Goal: Information Seeking & Learning: Learn about a topic

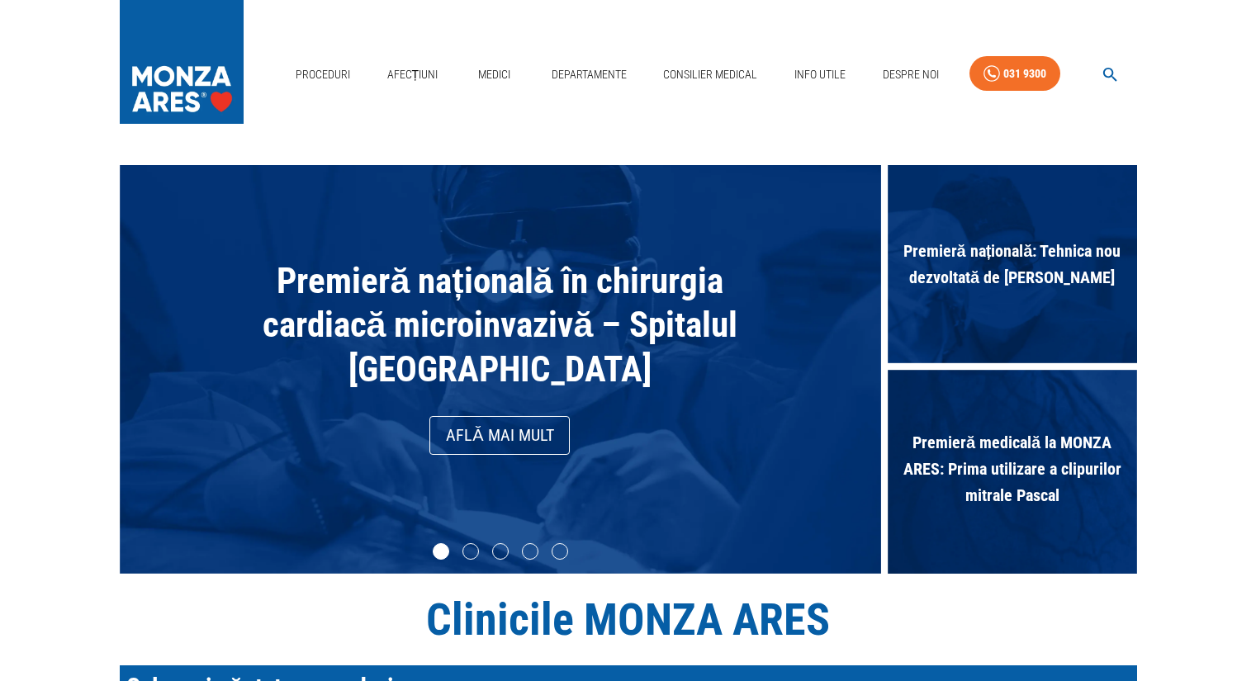
click at [381, 23] on div "Proceduri Afecțiuni Medici Departamente Consilier Medical Info Utile Despre Noi…" at bounding box center [628, 70] width 1256 height 140
click at [1130, 44] on nav "Proceduri Afecțiuni Medici Departamente Consilier Medical Info Utile Despre Noi…" at bounding box center [713, 70] width 848 height 55
click at [942, 243] on span "Premieră națională: Tehnica nou dezvoltată de [PERSON_NAME]" at bounding box center [1012, 264] width 249 height 69
